Goal: Task Accomplishment & Management: Manage account settings

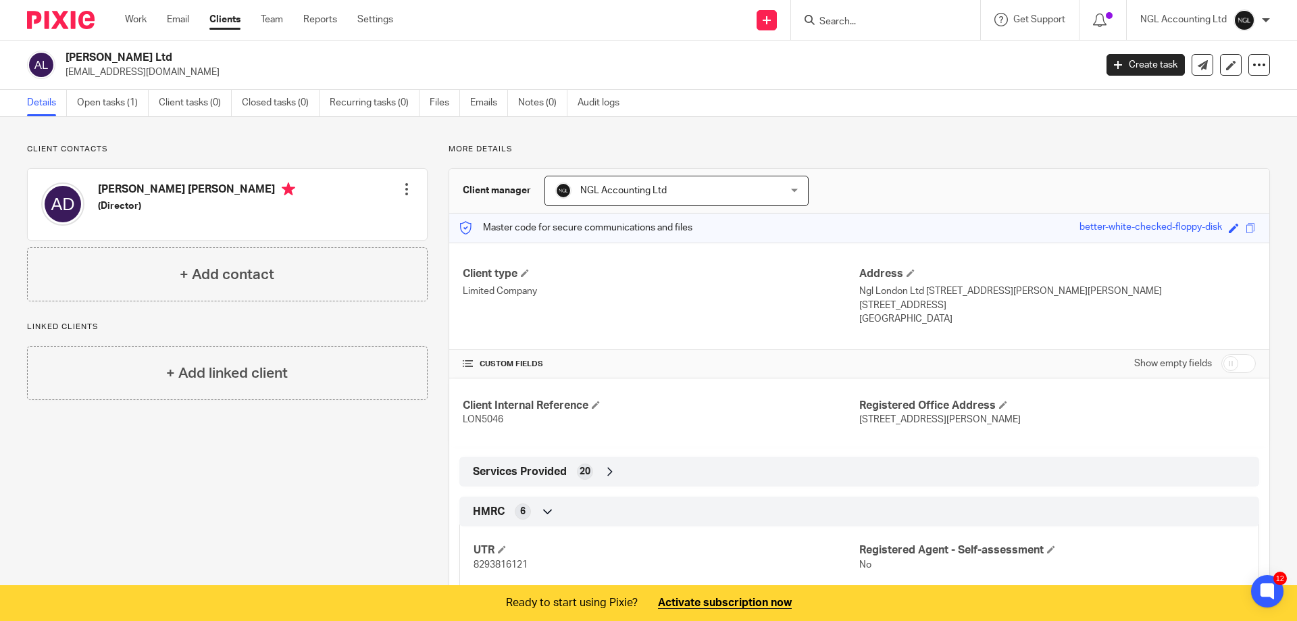
click at [809, 18] on icon at bounding box center [809, 20] width 10 height 10
click at [852, 19] on input "Search" at bounding box center [879, 22] width 122 height 12
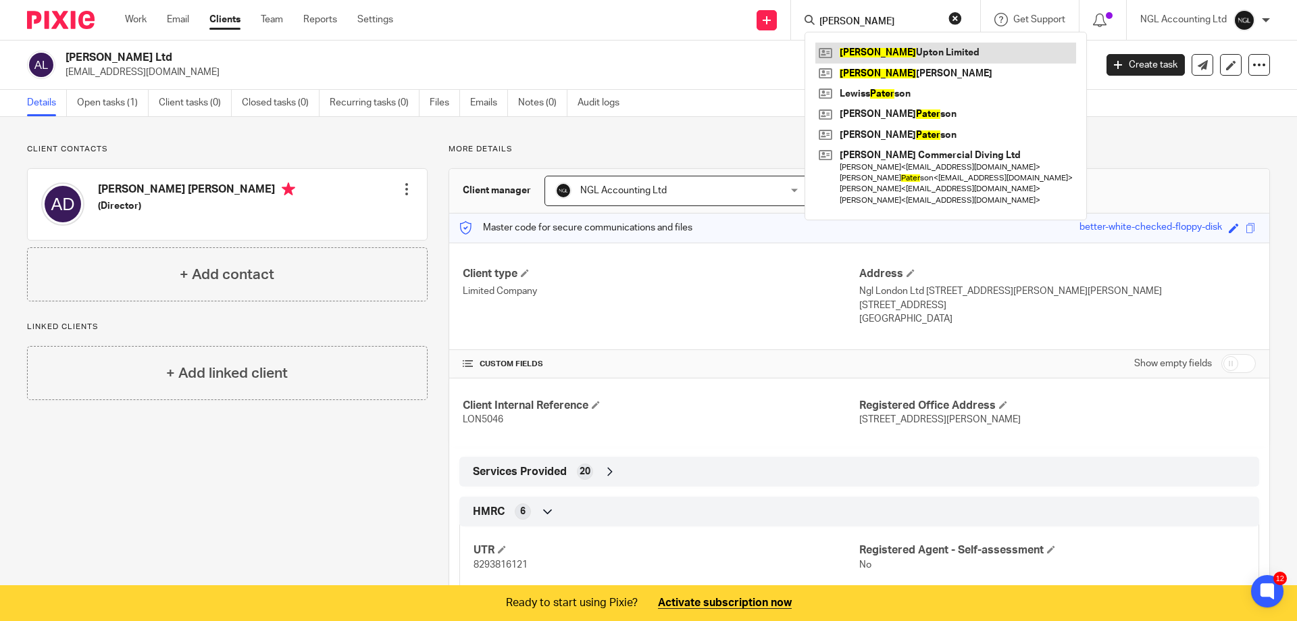
type input "peter"
click at [856, 54] on link at bounding box center [945, 53] width 261 height 20
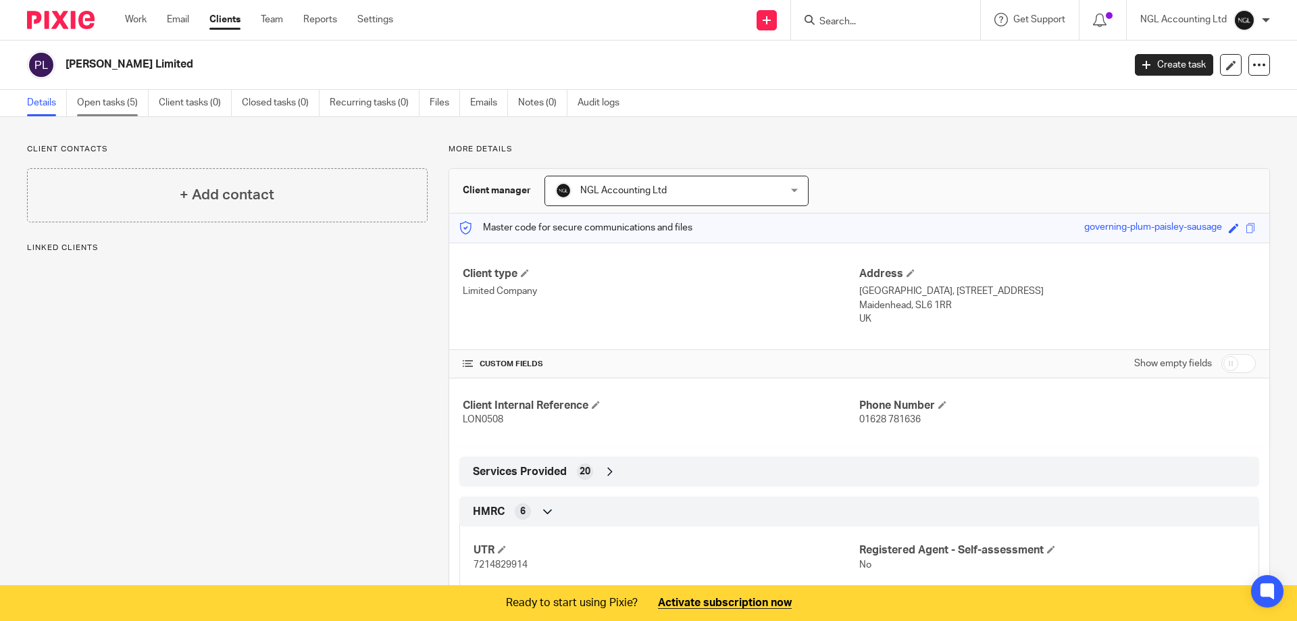
click at [112, 104] on link "Open tasks (5)" at bounding box center [113, 103] width 72 height 26
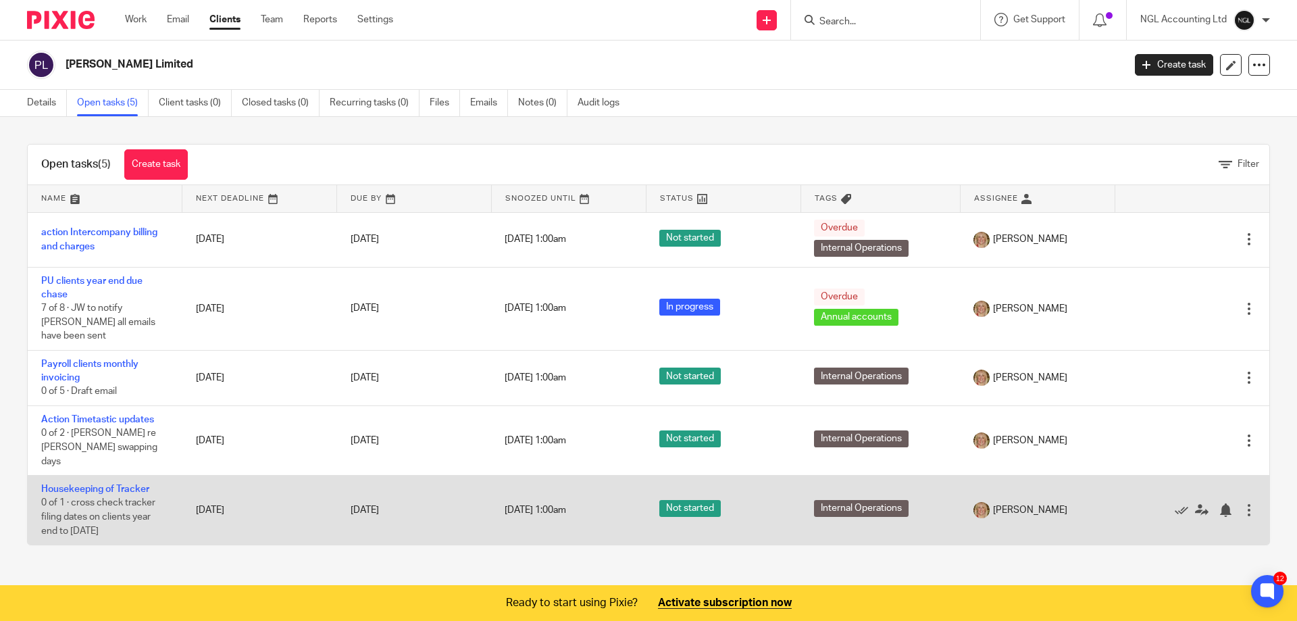
click at [1242, 503] on div at bounding box center [1249, 510] width 14 height 14
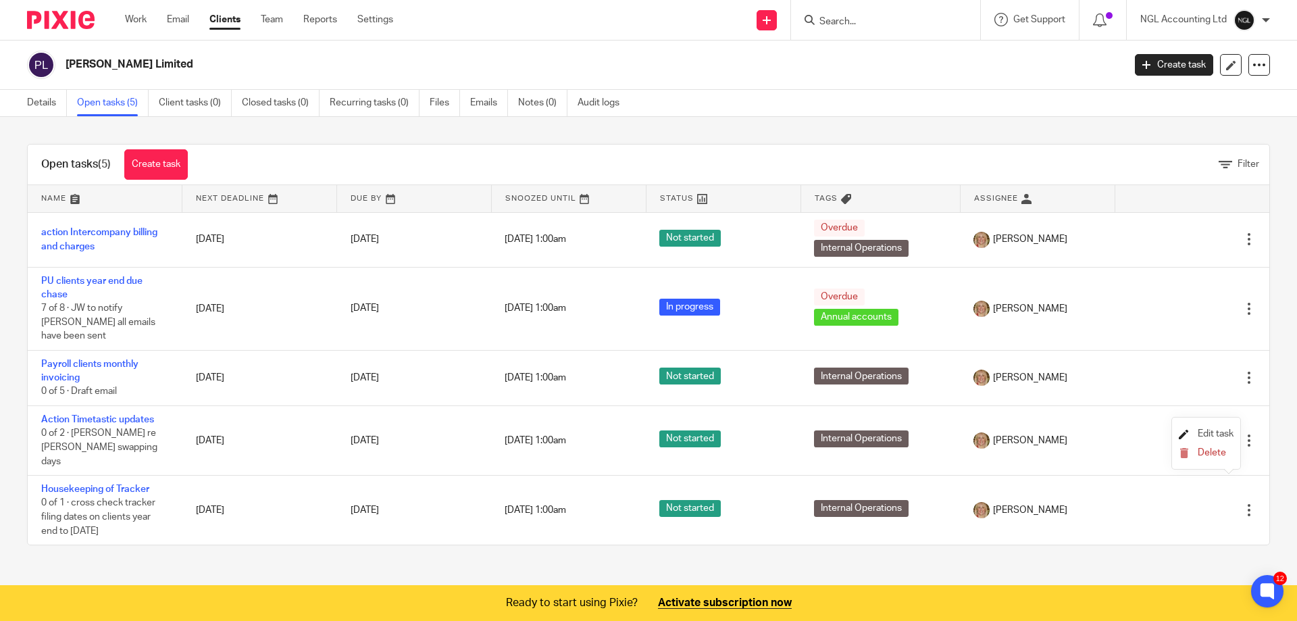
click at [1214, 435] on span "Edit task" at bounding box center [1215, 433] width 36 height 9
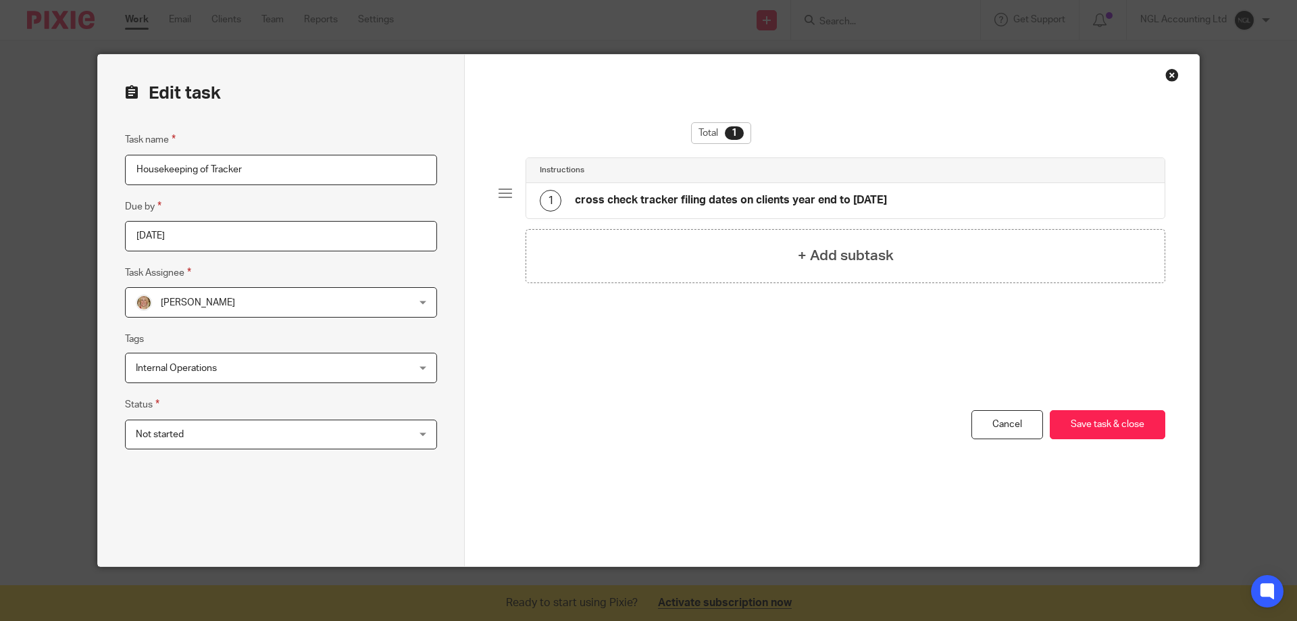
click at [419, 434] on div "Not started Not started" at bounding box center [281, 434] width 312 height 30
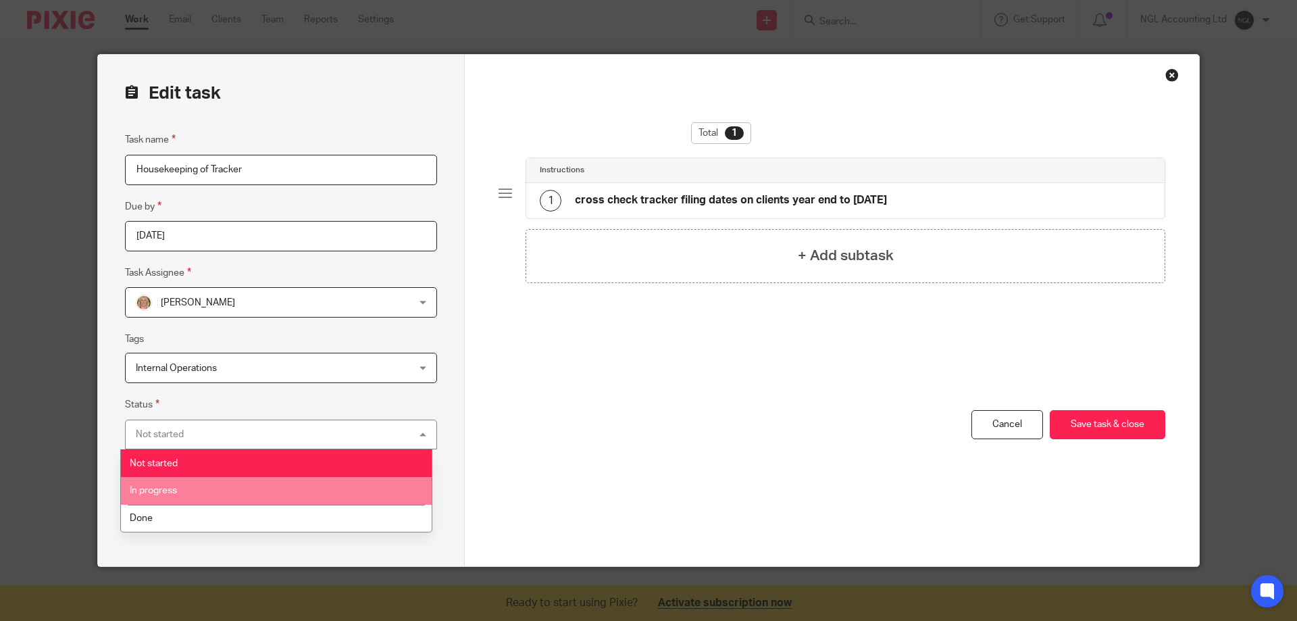
click at [256, 489] on li "In progress" at bounding box center [276, 491] width 311 height 28
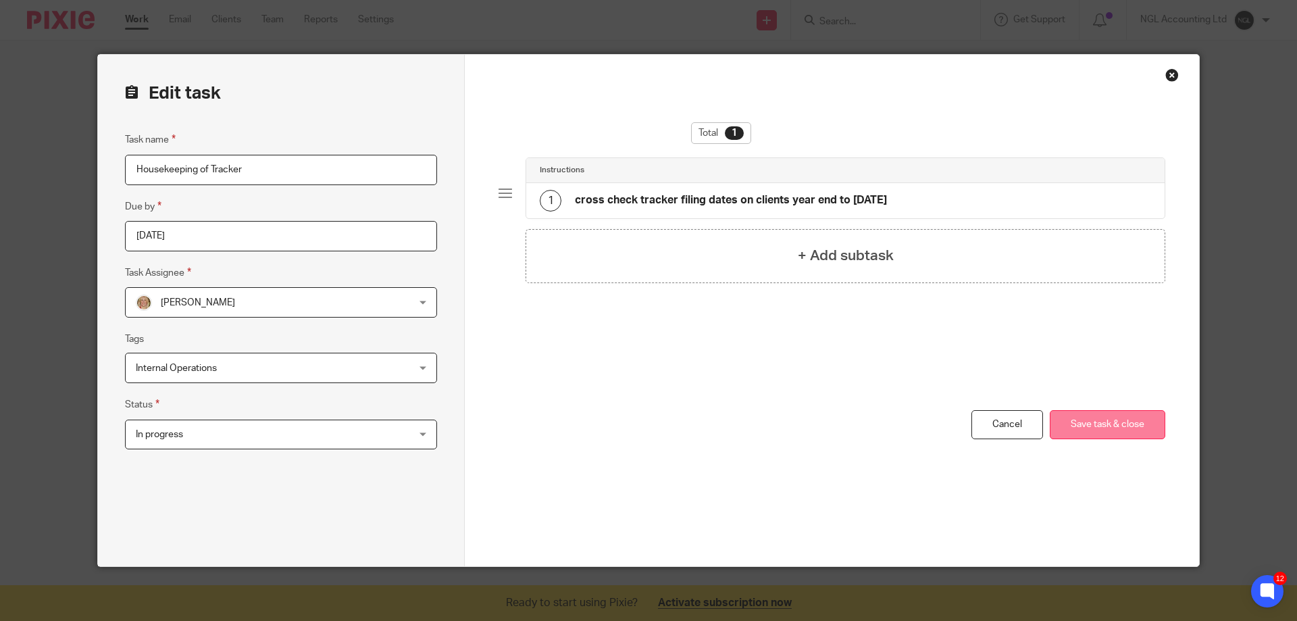
click at [1107, 414] on button "Save task & close" at bounding box center [1106, 424] width 115 height 29
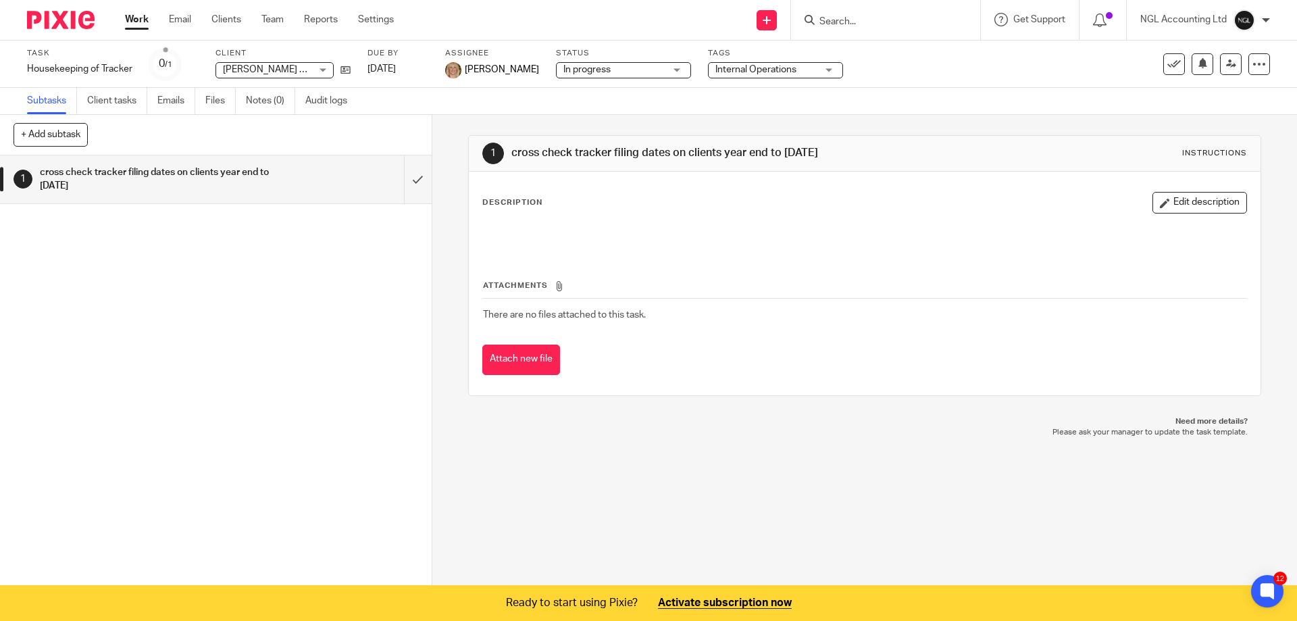
click at [822, 20] on div "Task updated." at bounding box center [965, 39] width 635 height 51
click at [823, 20] on input "Search" at bounding box center [879, 22] width 122 height 12
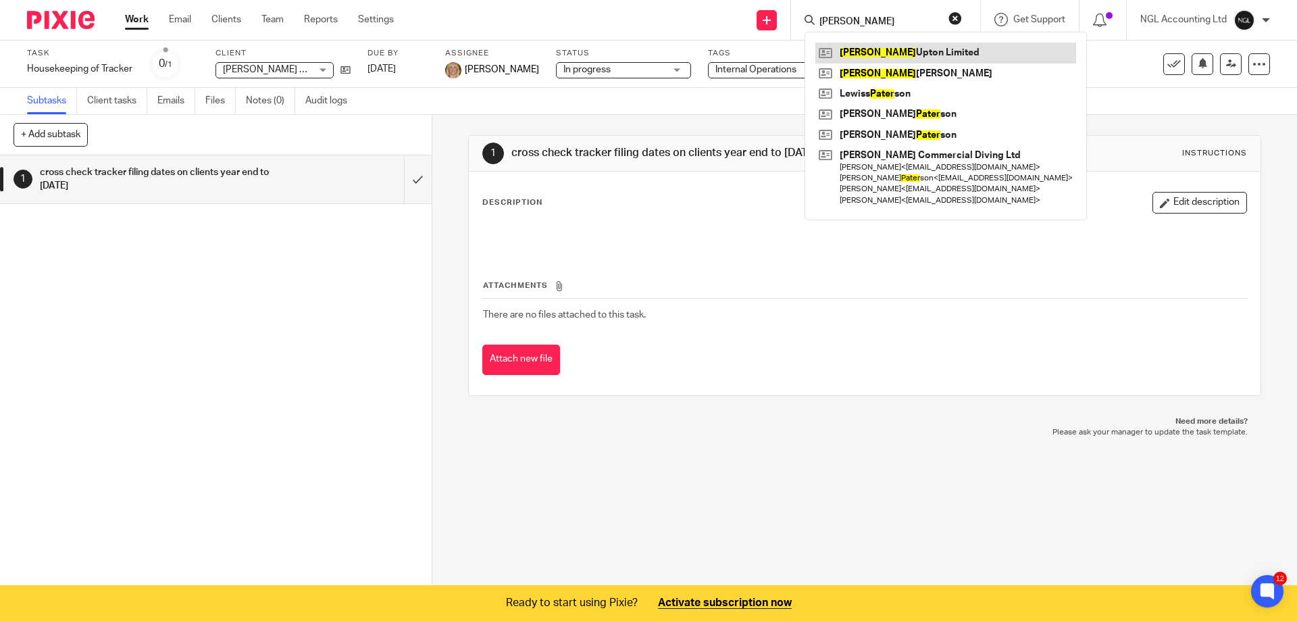
type input "peter"
click at [870, 47] on link at bounding box center [945, 53] width 261 height 20
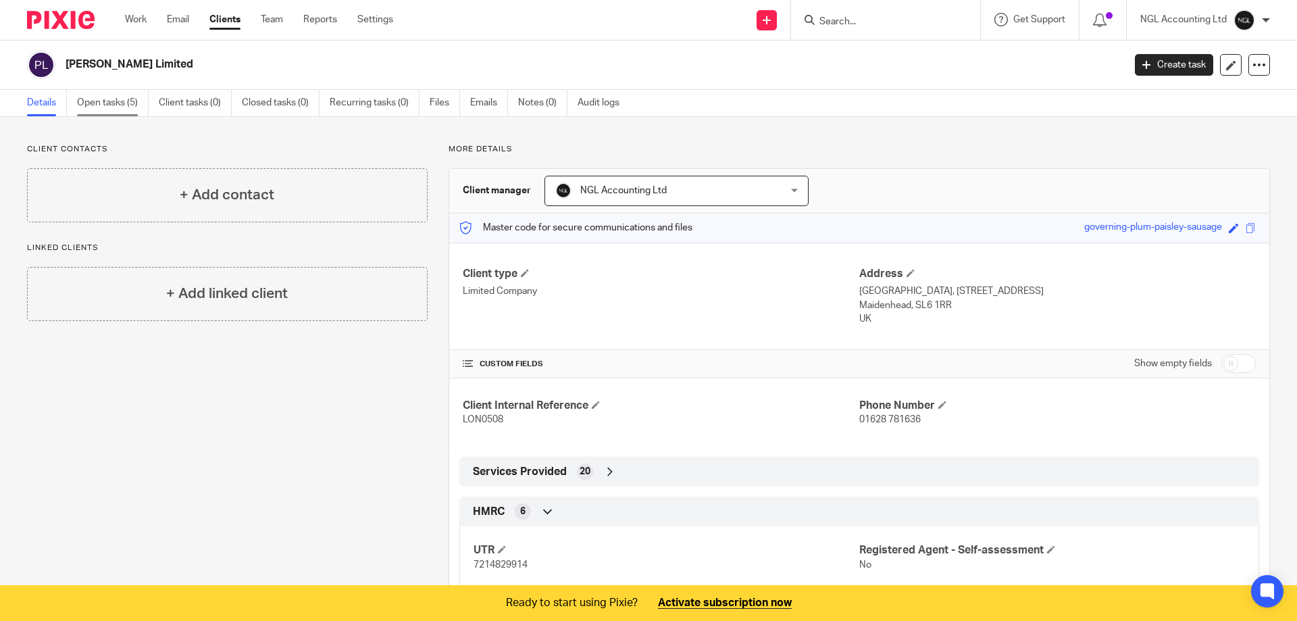
click at [116, 107] on link "Open tasks (5)" at bounding box center [113, 103] width 72 height 26
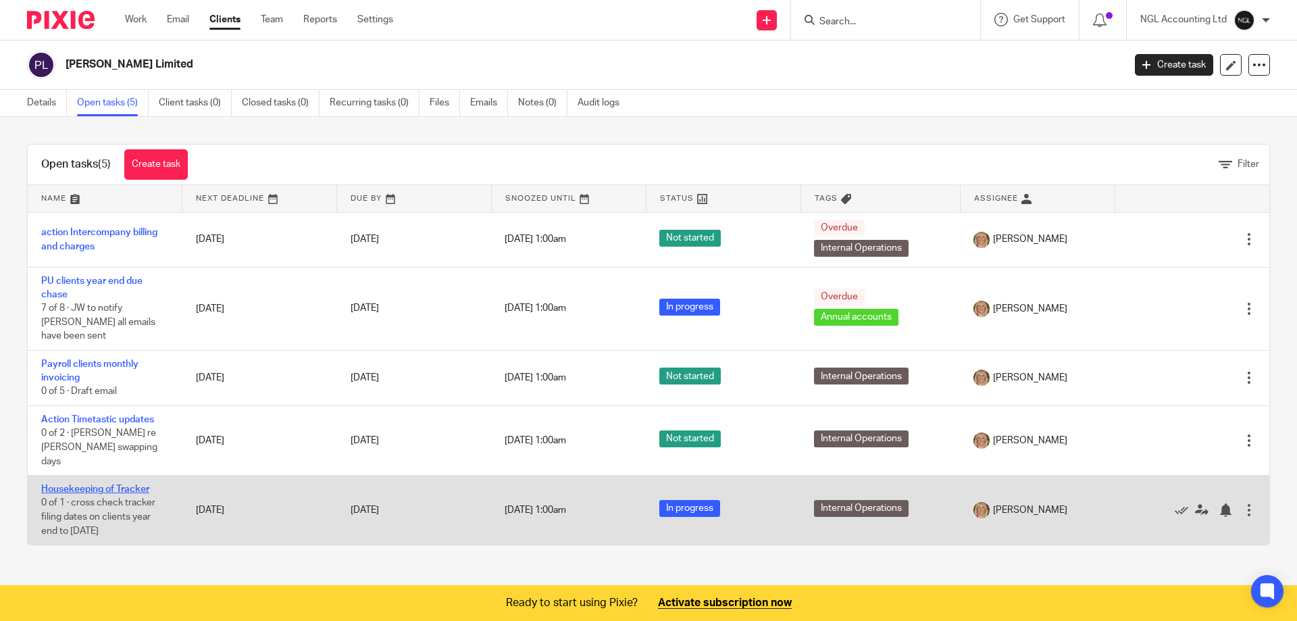
click at [119, 484] on link "Housekeeping of Tracker" at bounding box center [95, 488] width 108 height 9
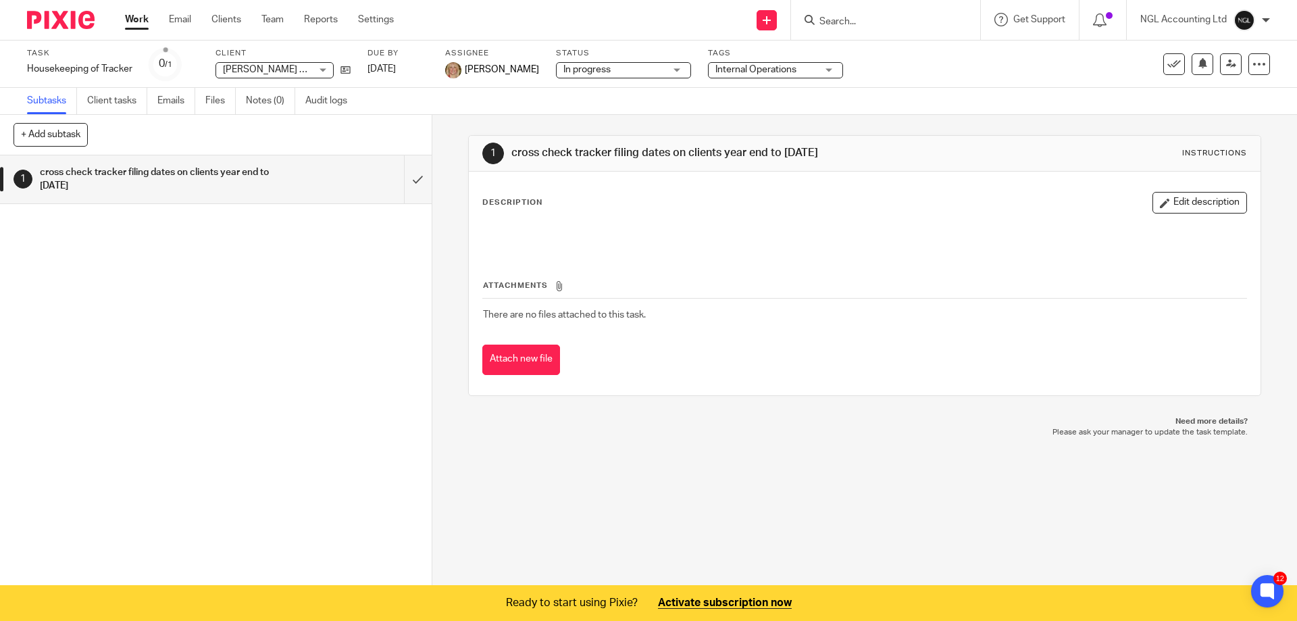
click at [491, 217] on div "Description Edit description" at bounding box center [864, 222] width 764 height 60
click at [1152, 201] on button "Edit description" at bounding box center [1199, 203] width 95 height 22
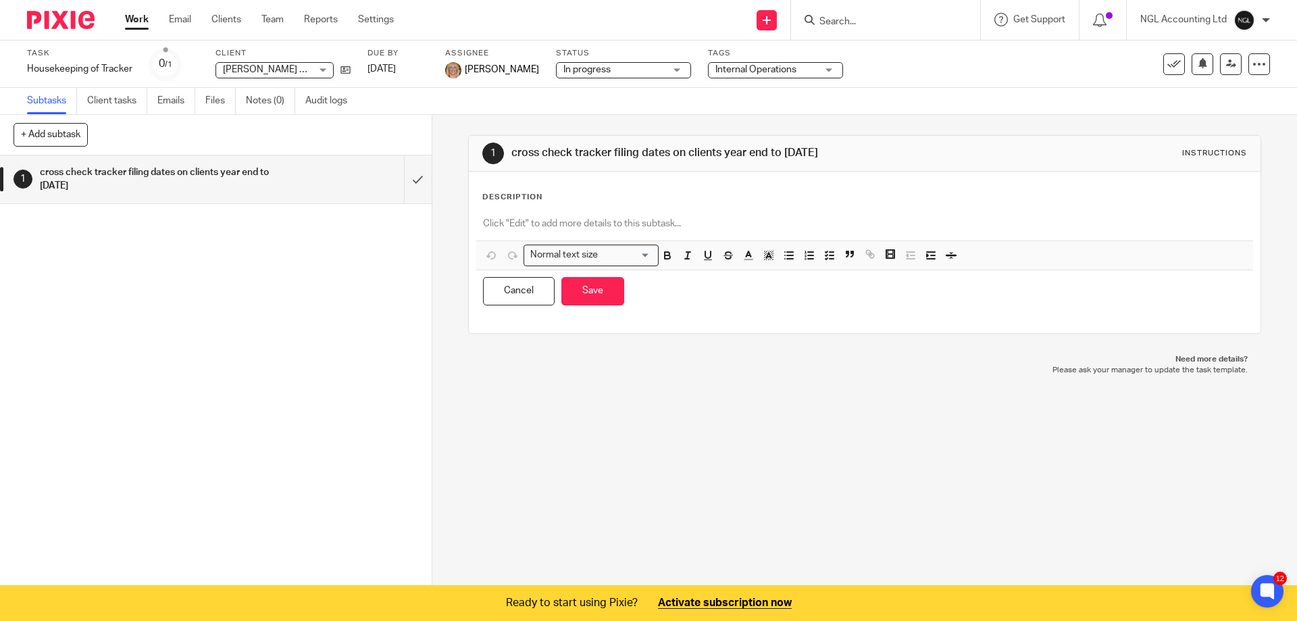
click at [654, 153] on h1 "cross check tracker filing dates on clients year end to [DATE]" at bounding box center [702, 153] width 382 height 14
click at [539, 211] on div at bounding box center [864, 225] width 776 height 30
click at [508, 220] on p at bounding box center [864, 224] width 762 height 14
click at [514, 201] on p "Description" at bounding box center [512, 197] width 60 height 11
click at [519, 197] on p "Description" at bounding box center [512, 197] width 60 height 11
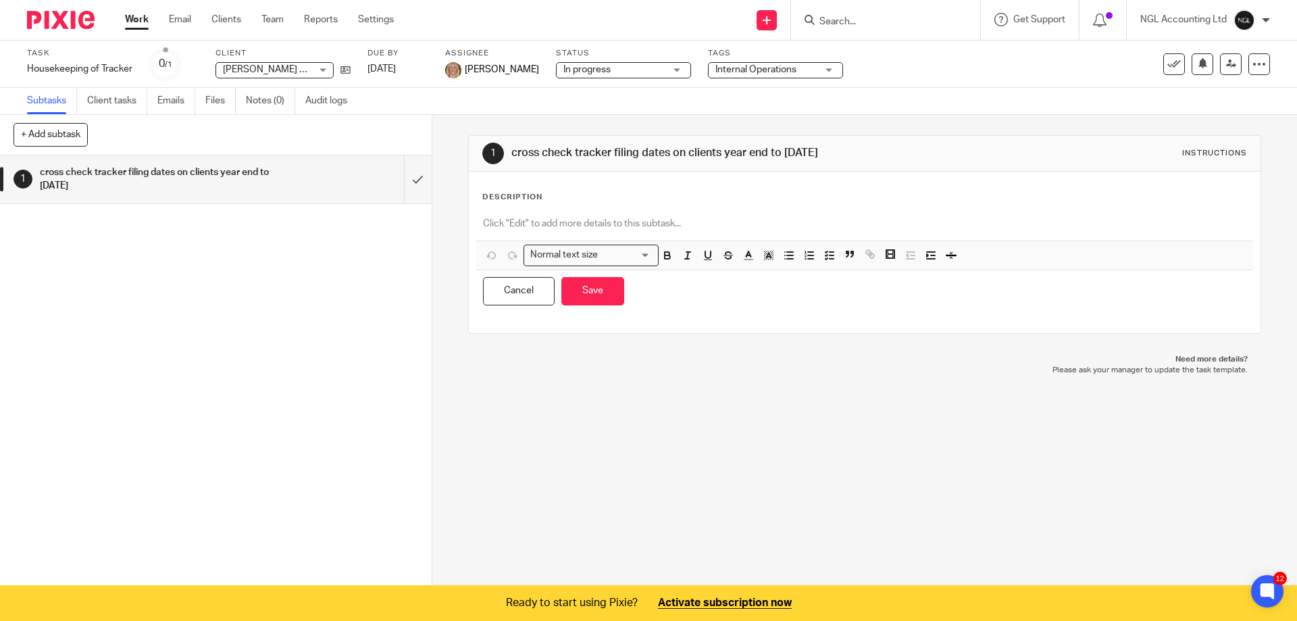
click at [583, 215] on div at bounding box center [864, 225] width 776 height 30
click at [579, 296] on button "Save" at bounding box center [592, 291] width 63 height 29
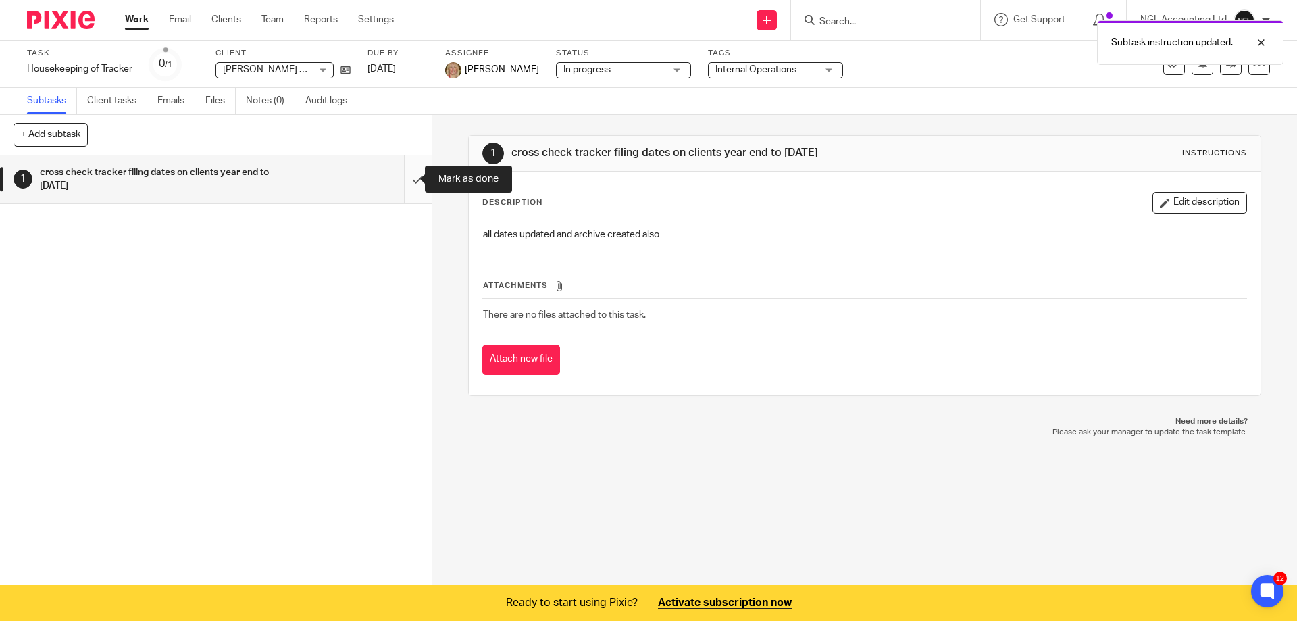
click at [407, 184] on input "submit" at bounding box center [216, 179] width 432 height 48
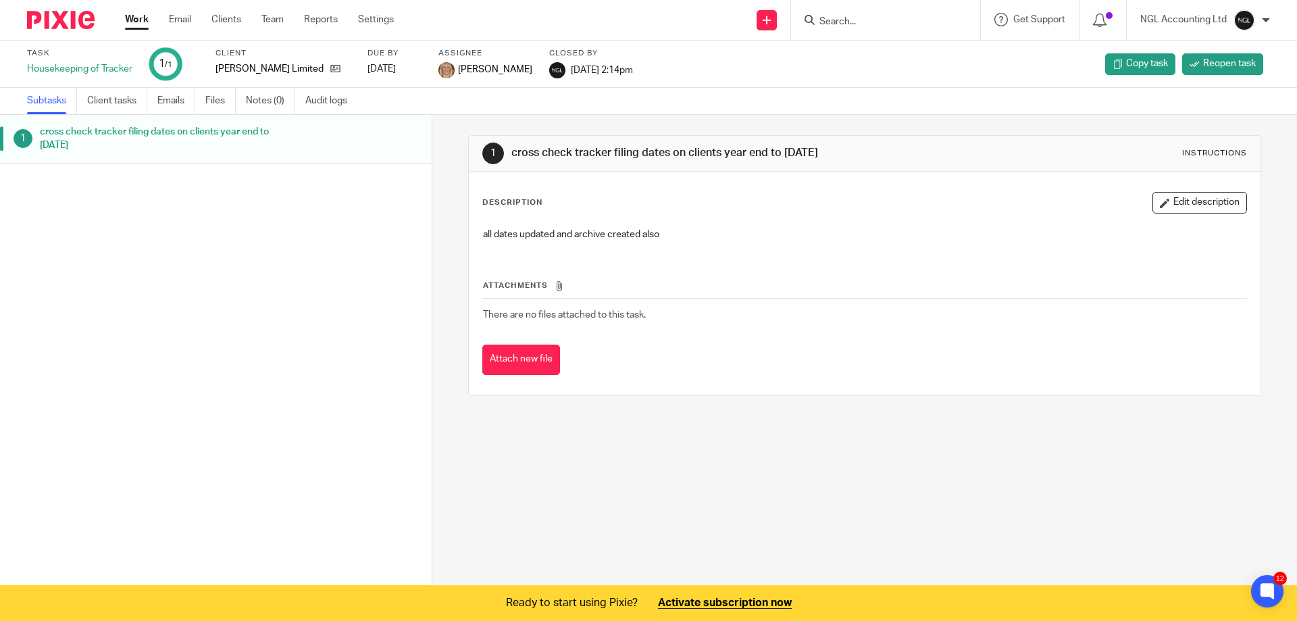
click at [849, 17] on input "Search" at bounding box center [879, 22] width 122 height 12
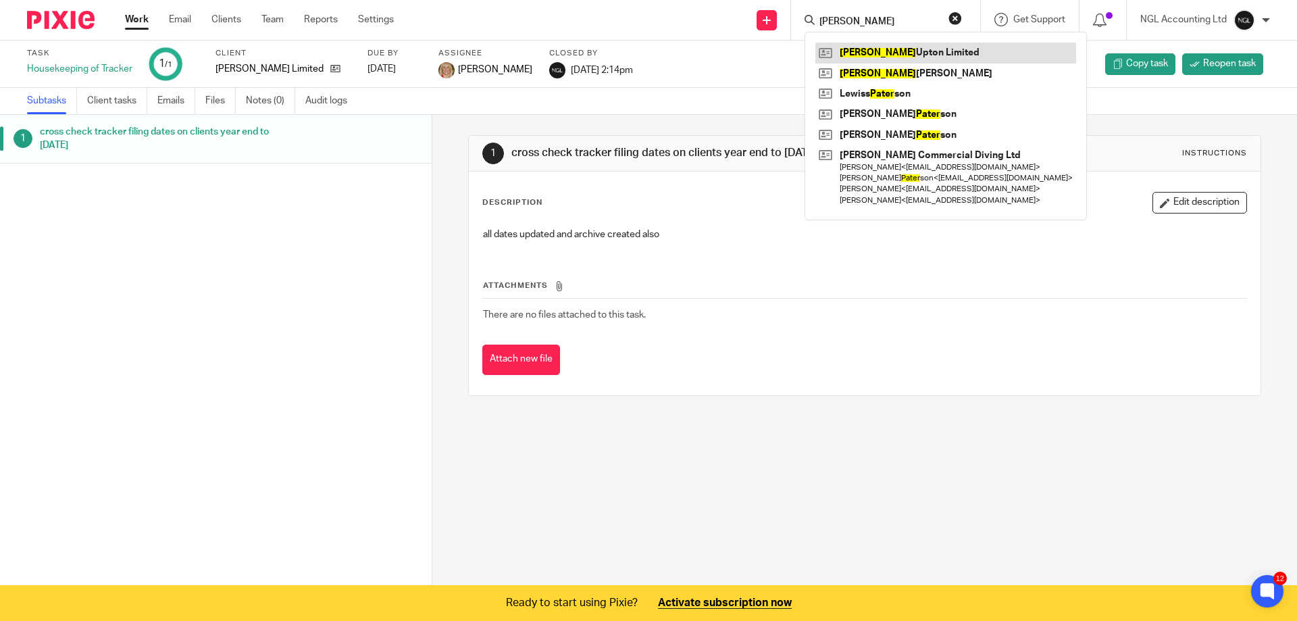
type input "[PERSON_NAME]"
click at [862, 47] on link at bounding box center [945, 53] width 261 height 20
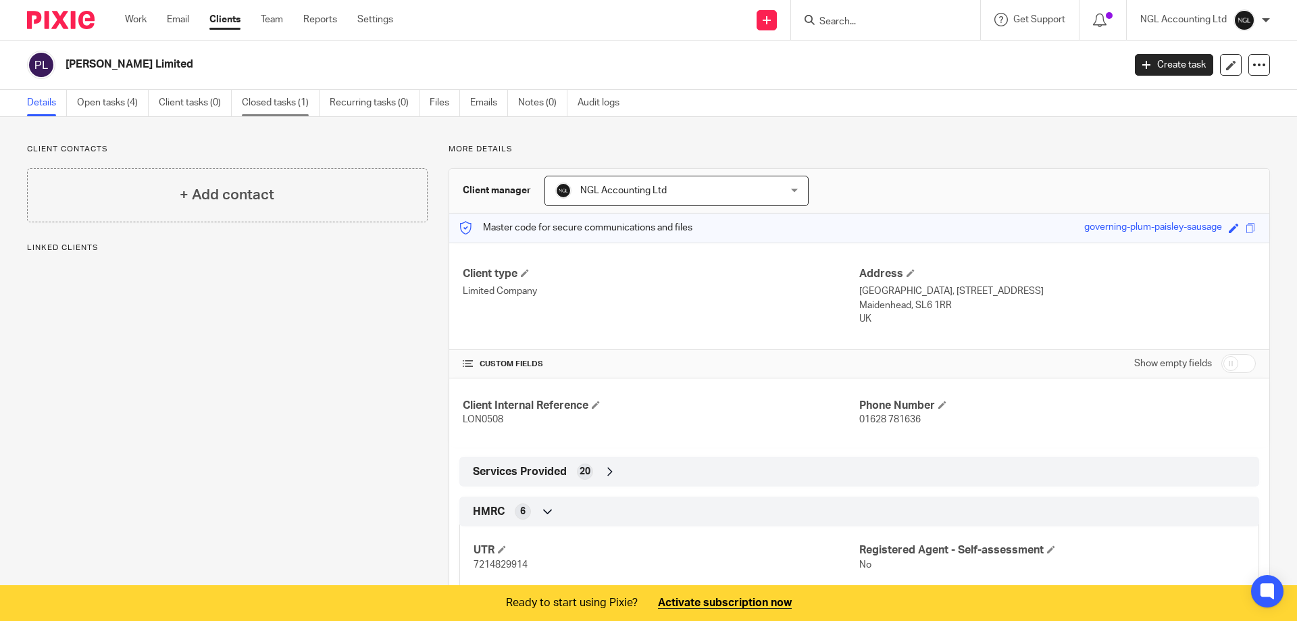
click at [265, 101] on link "Closed tasks (1)" at bounding box center [281, 103] width 78 height 26
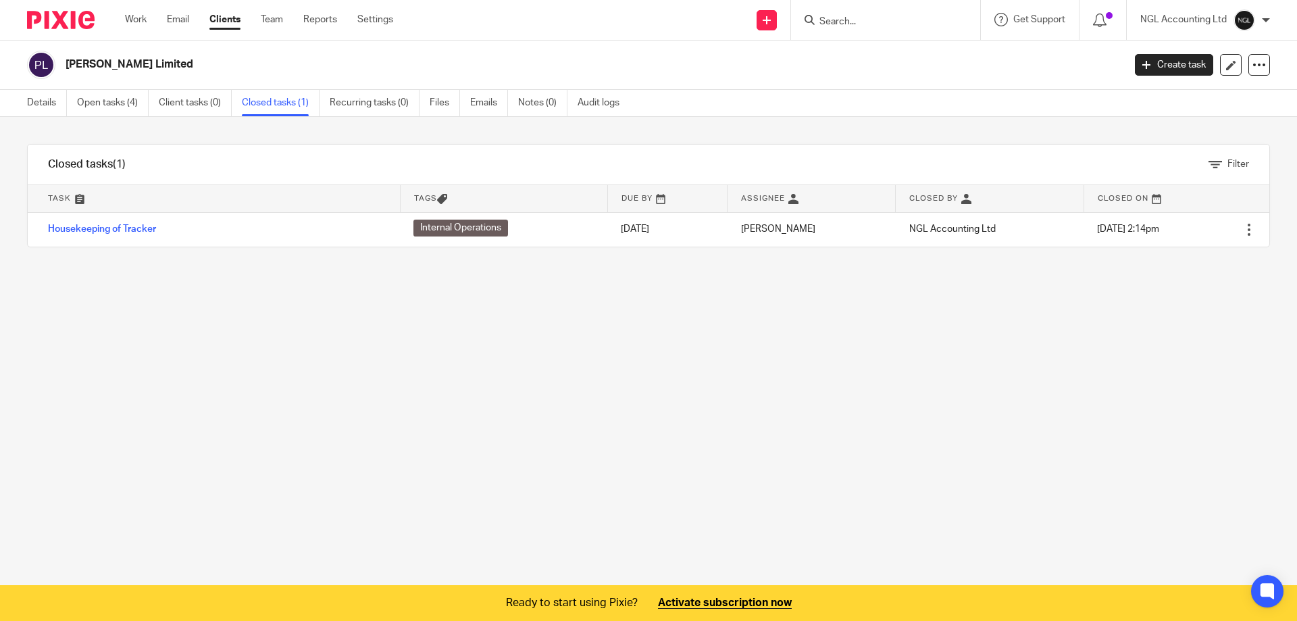
click at [107, 101] on link "Open tasks (4)" at bounding box center [113, 103] width 72 height 26
